Goal: Complete application form: Complete application form

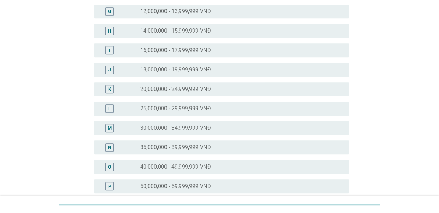
scroll to position [243, 0]
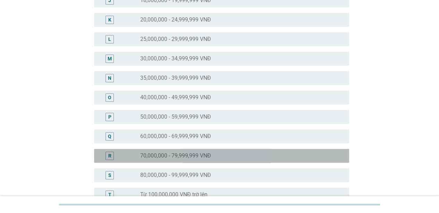
click at [207, 158] on label "70,000,000 - 79,999,999 VNĐ" at bounding box center [175, 156] width 71 height 7
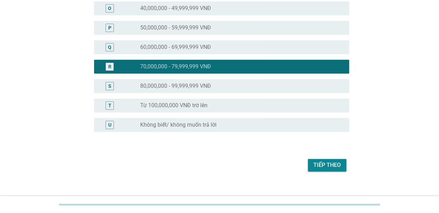
scroll to position [340, 0]
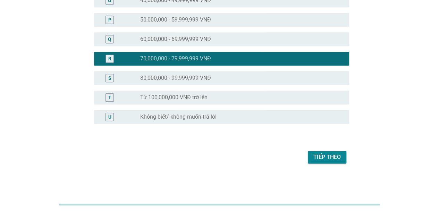
click at [318, 157] on div "Tiếp theo" at bounding box center [327, 157] width 27 height 8
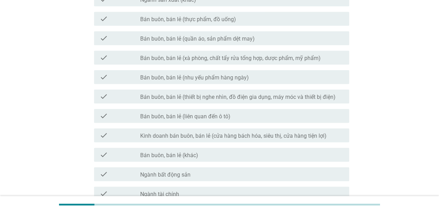
scroll to position [355, 0]
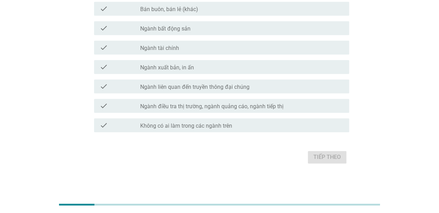
click at [244, 127] on div "check_box_outline_blank Không có ai làm trong các ngành trên" at bounding box center [242, 125] width 204 height 8
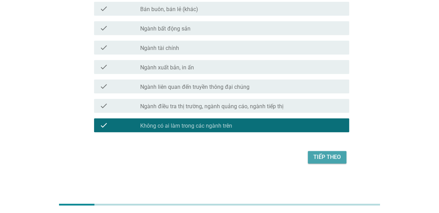
click at [320, 159] on div "Tiếp theo" at bounding box center [327, 157] width 27 height 8
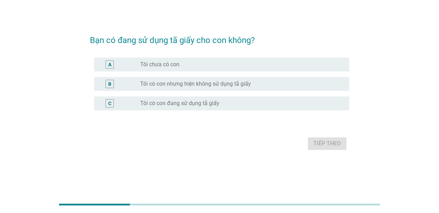
scroll to position [0, 0]
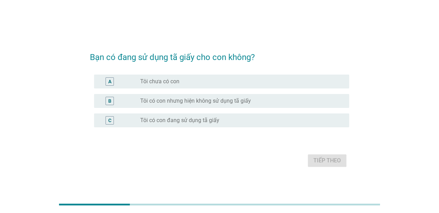
click at [180, 122] on label "Tôi có con đang sử dụng tã giấy" at bounding box center [179, 120] width 79 height 7
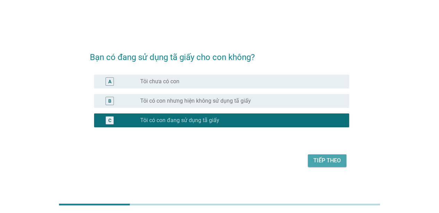
click at [321, 164] on div "Tiếp theo" at bounding box center [327, 161] width 27 height 8
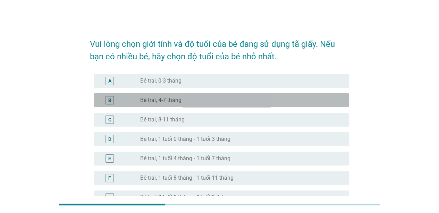
click at [180, 99] on label "Bé trai, 4-7 tháng" at bounding box center [160, 100] width 41 height 7
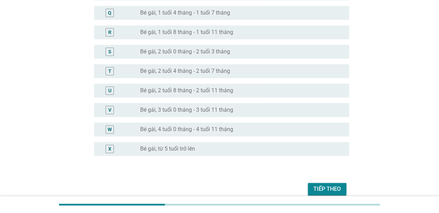
scroll to position [411, 0]
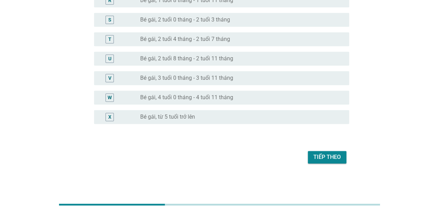
click at [320, 157] on div "Tiếp theo" at bounding box center [327, 157] width 27 height 8
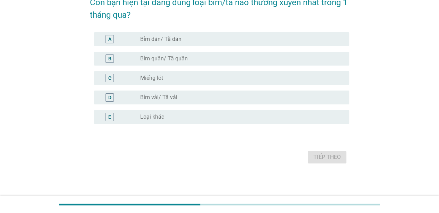
scroll to position [0, 0]
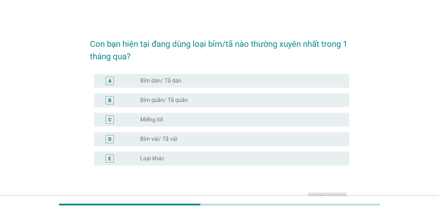
click at [164, 76] on div "A radio_button_unchecked Bỉm dán/ Tã dán" at bounding box center [221, 81] width 255 height 14
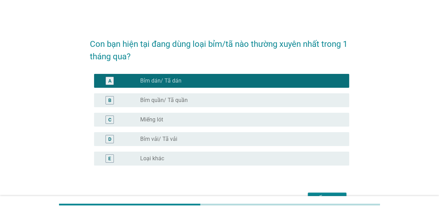
click at [192, 103] on div "radio_button_unchecked Bỉm quần/ Tã quần" at bounding box center [239, 100] width 198 height 7
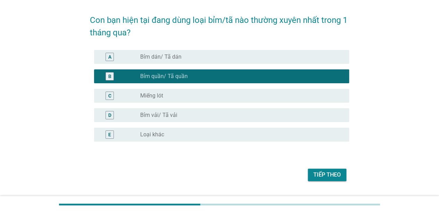
scroll to position [35, 0]
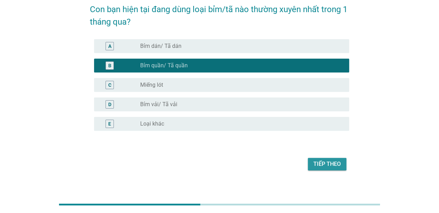
click at [330, 163] on div "Tiếp theo" at bounding box center [327, 164] width 27 height 8
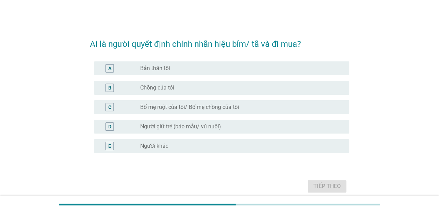
click at [172, 69] on div "radio_button_unchecked Bản thân tôi" at bounding box center [239, 68] width 198 height 7
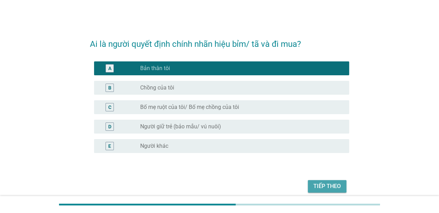
click at [323, 183] on div "Tiếp theo" at bounding box center [327, 186] width 27 height 8
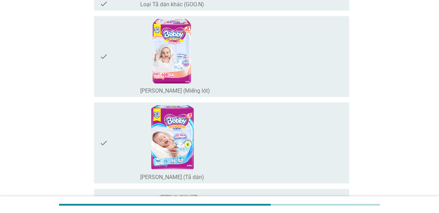
scroll to position [730, 0]
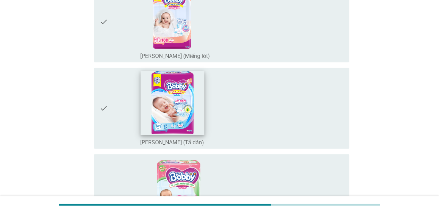
click at [171, 99] on img at bounding box center [173, 103] width 64 height 64
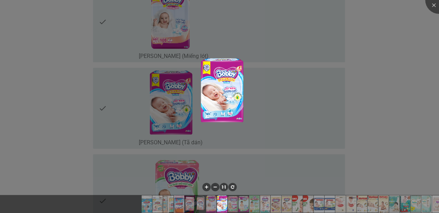
click at [274, 117] on div at bounding box center [219, 106] width 439 height 213
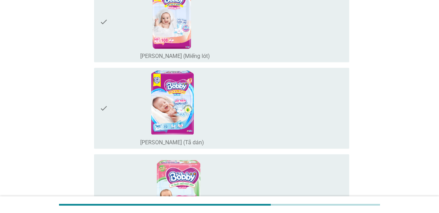
click at [100, 108] on icon "check" at bounding box center [104, 108] width 8 height 75
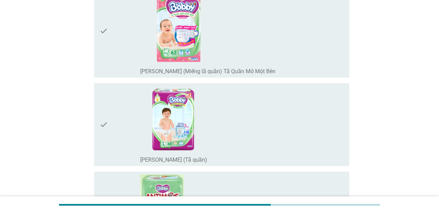
scroll to position [868, 0]
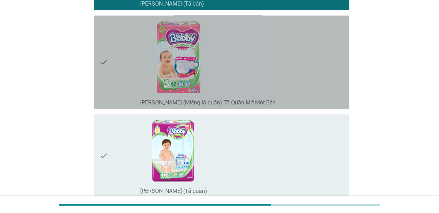
click at [105, 63] on icon "check" at bounding box center [104, 62] width 8 height 88
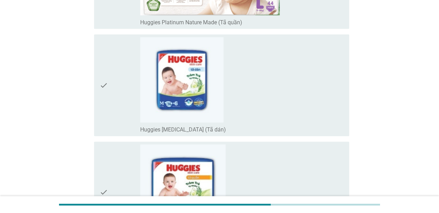
scroll to position [1702, 0]
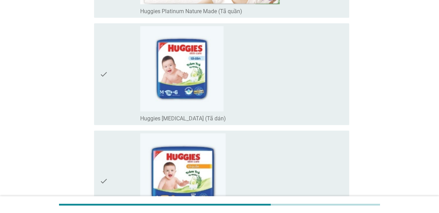
click at [101, 72] on icon "check" at bounding box center [104, 74] width 8 height 96
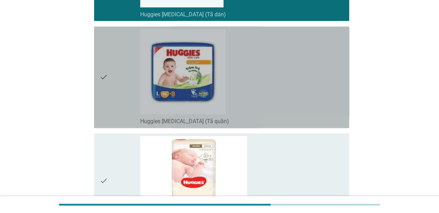
click at [104, 68] on icon "check" at bounding box center [104, 77] width 8 height 96
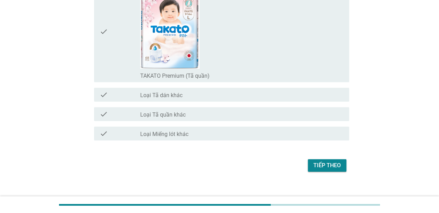
scroll to position [5054, 0]
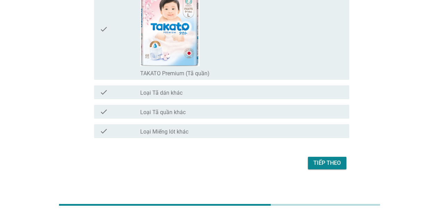
click at [325, 159] on div "Tiếp theo" at bounding box center [327, 163] width 27 height 8
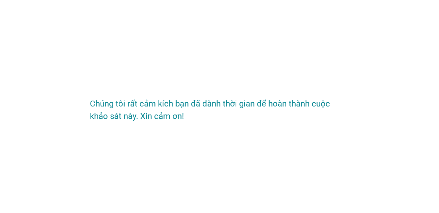
scroll to position [0, 0]
